Goal: Task Accomplishment & Management: Use online tool/utility

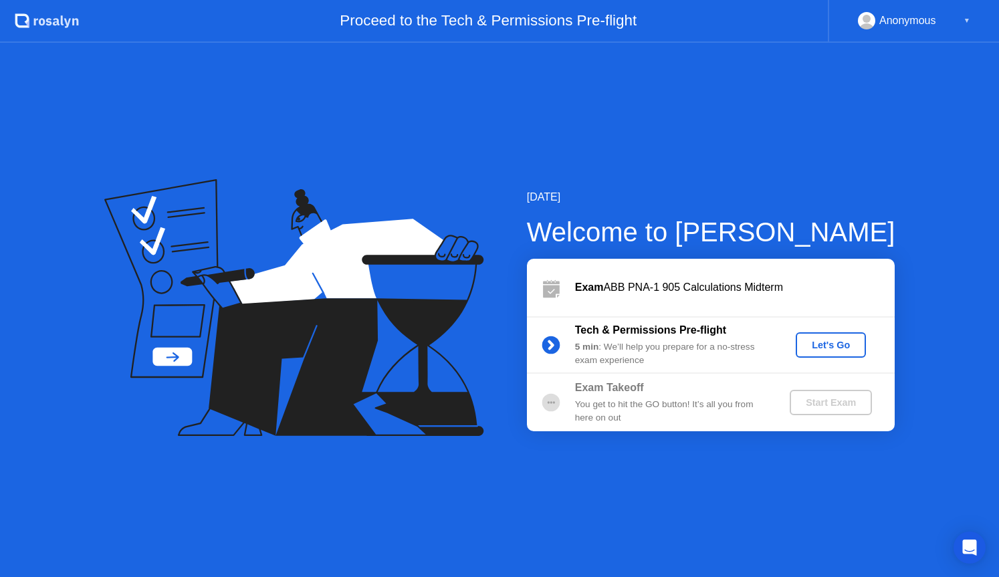
click at [829, 348] on div "Let's Go" at bounding box center [830, 345] width 59 height 11
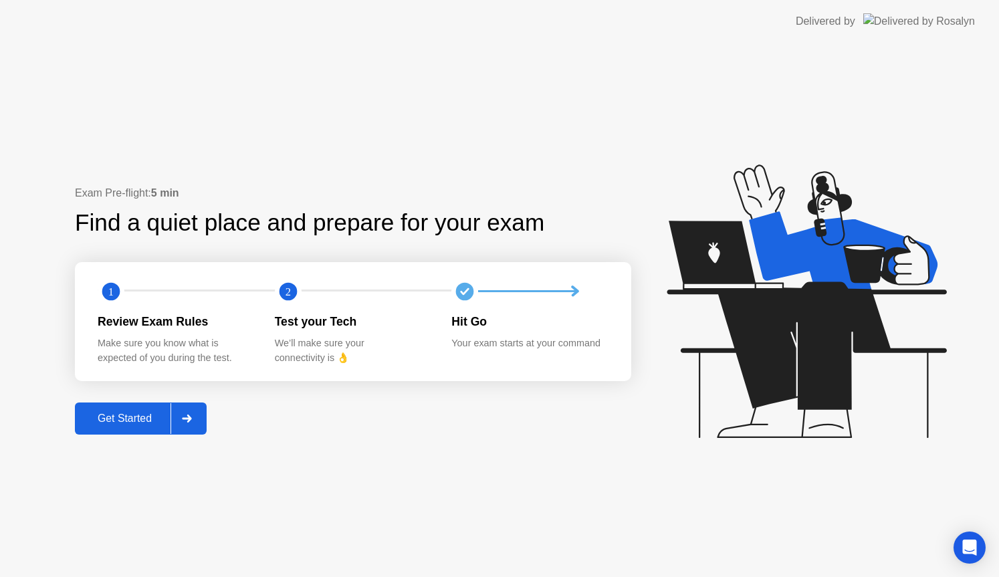
click at [139, 424] on div "Get Started" at bounding box center [125, 418] width 92 height 12
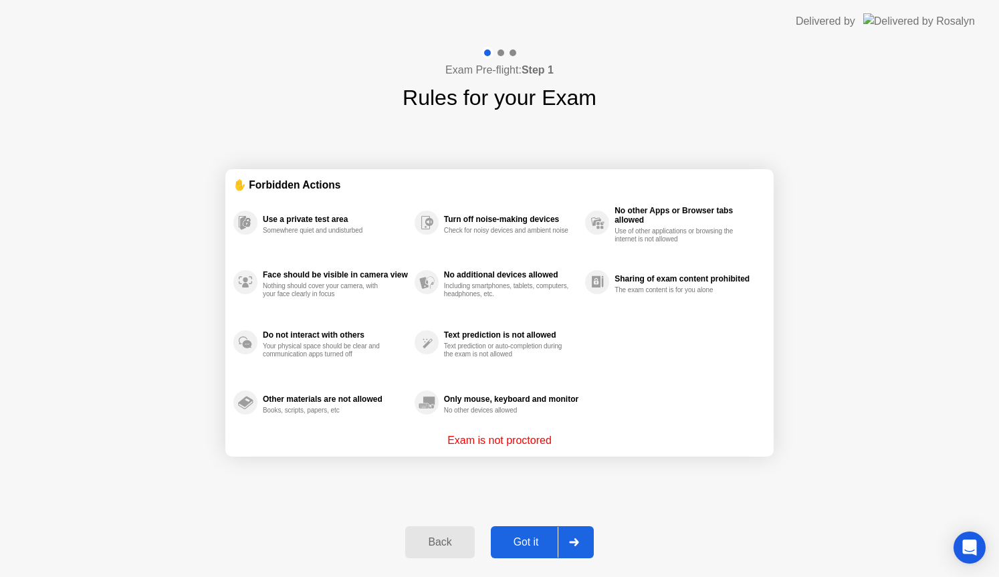
click at [505, 539] on div "Got it" at bounding box center [526, 542] width 63 height 12
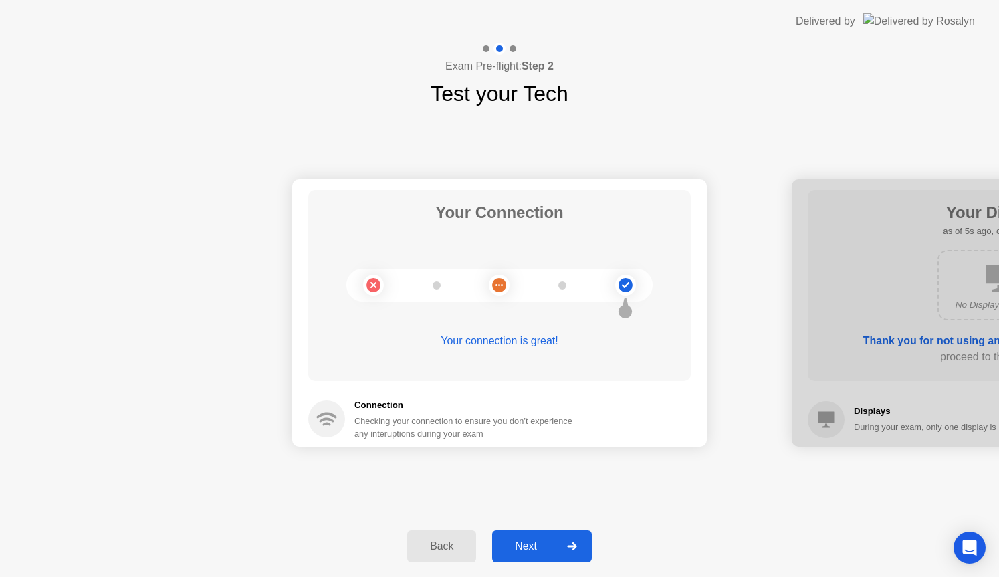
click at [530, 541] on div "Next" at bounding box center [525, 546] width 59 height 12
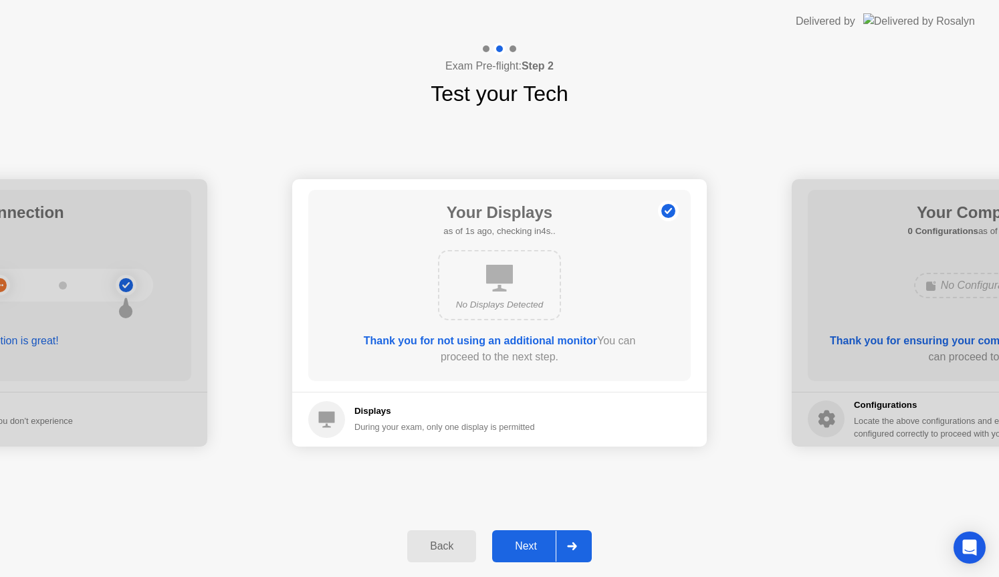
click at [530, 541] on div "Next" at bounding box center [525, 546] width 59 height 12
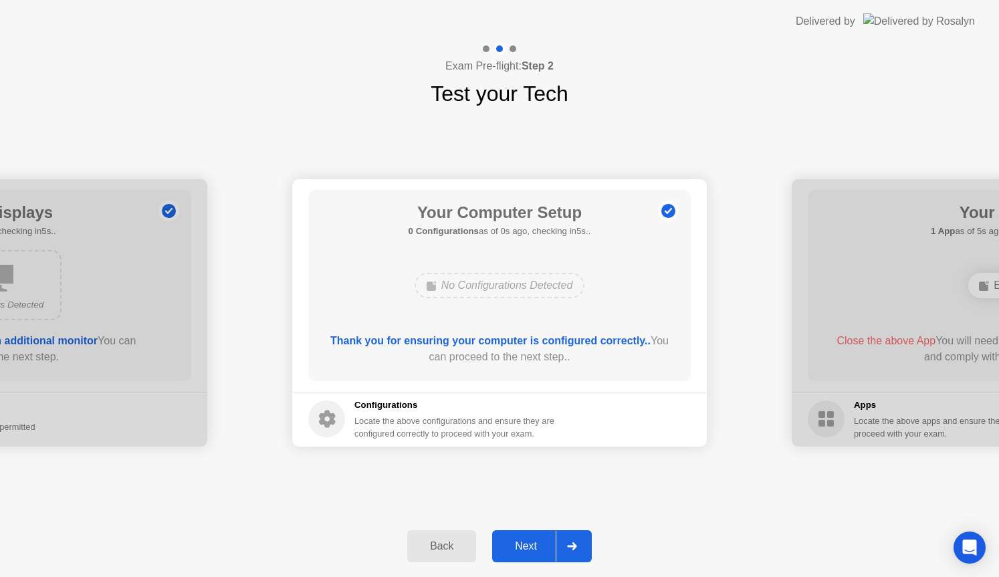
click at [530, 541] on div "Next" at bounding box center [525, 546] width 59 height 12
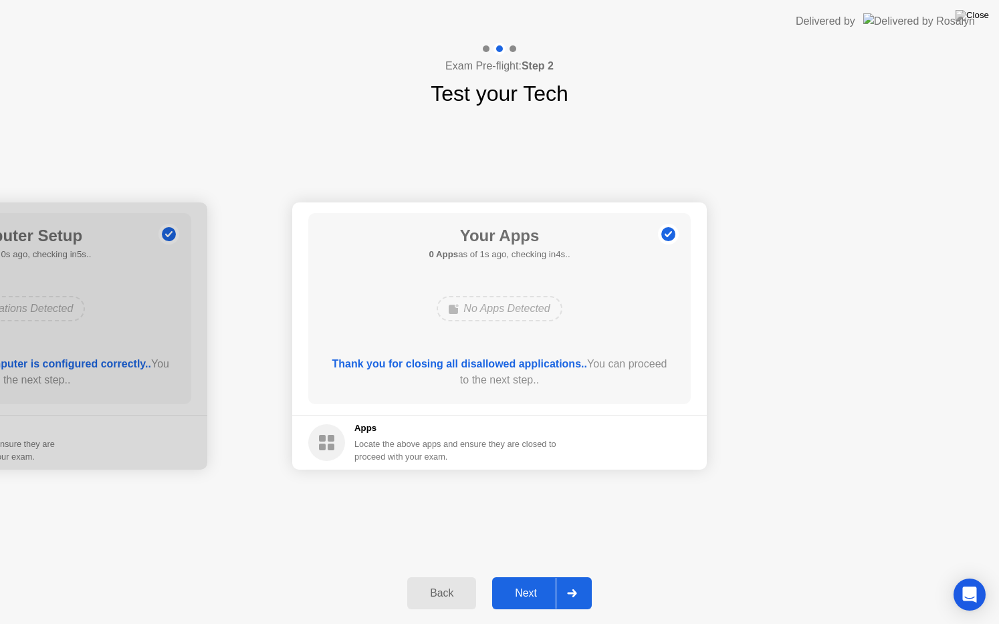
click at [533, 576] on div "Next" at bounding box center [525, 594] width 59 height 12
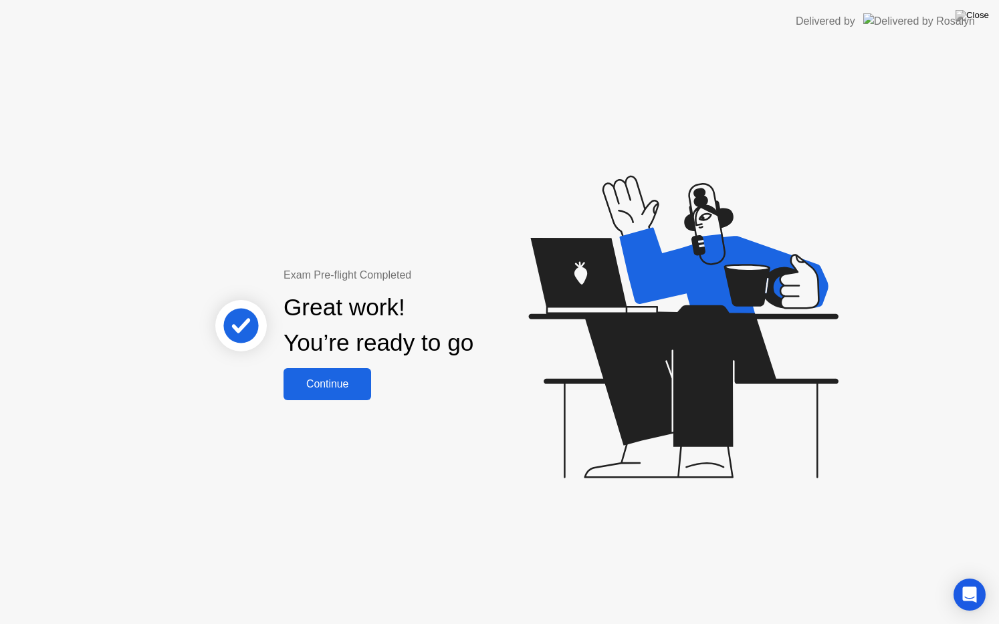
click at [332, 390] on div "Continue" at bounding box center [327, 384] width 80 height 12
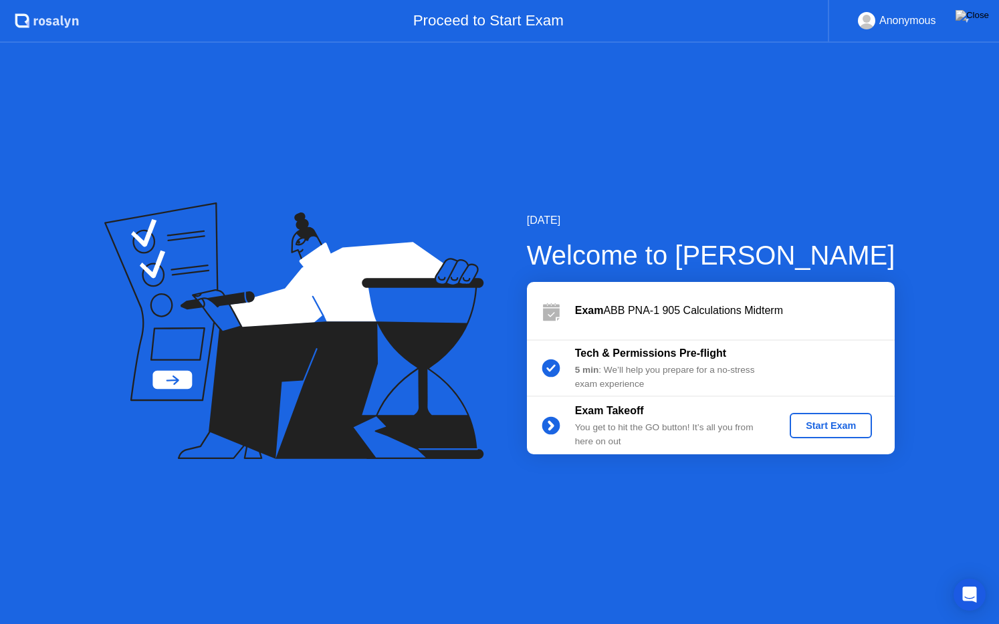
click at [846, 431] on div "Start Exam" at bounding box center [831, 425] width 72 height 11
